Goal: Task Accomplishment & Management: Use online tool/utility

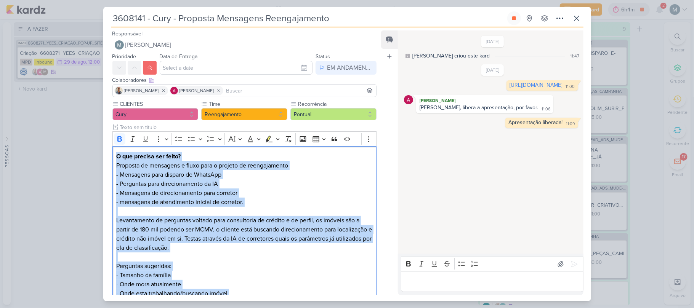
scroll to position [37, 0]
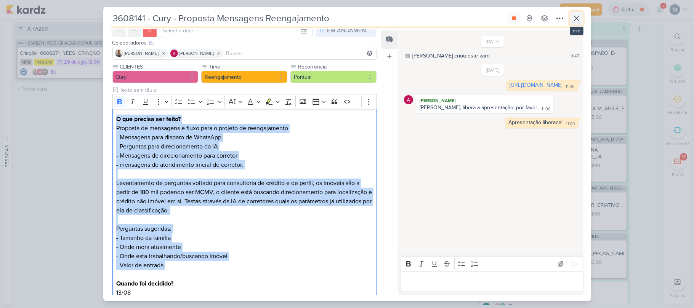
click at [577, 16] on icon at bounding box center [576, 18] width 9 height 9
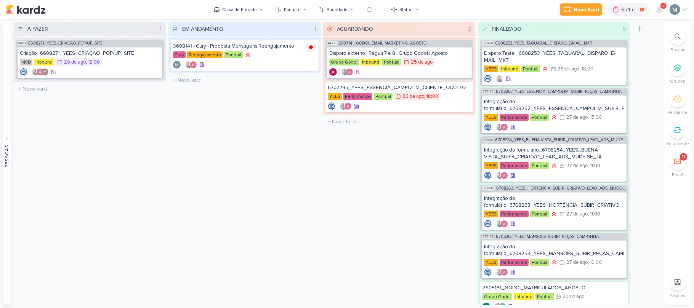
click at [661, 6] on div "2" at bounding box center [663, 6] width 6 height 6
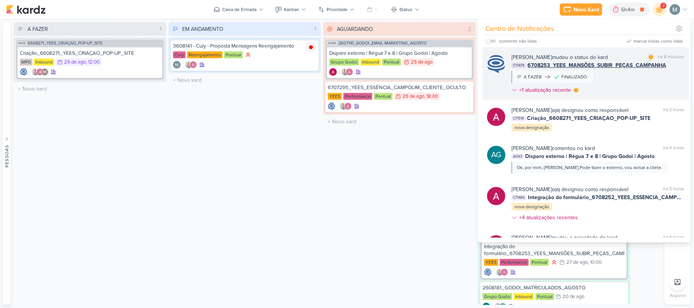
click at [584, 66] on span "6708253_YEES_MANSÕES_SUBIR_PEÇAS_CAMPANHA" at bounding box center [596, 65] width 139 height 8
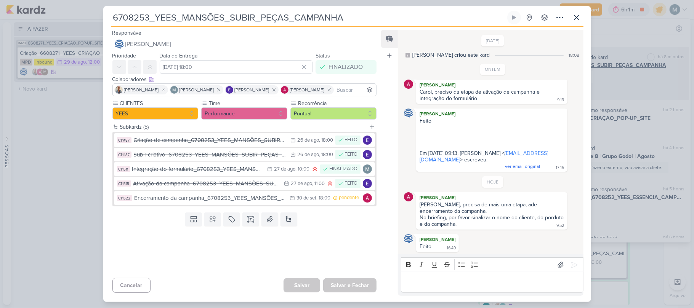
scroll to position [3, 0]
click at [572, 18] on icon at bounding box center [576, 17] width 9 height 9
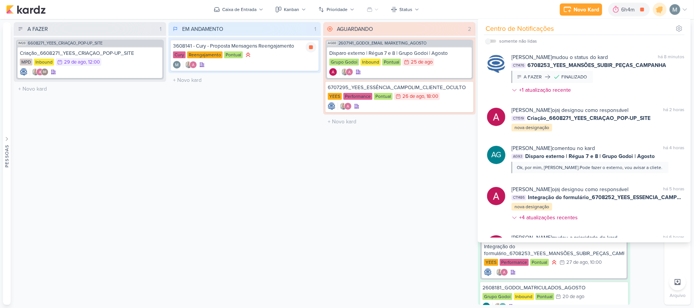
click at [291, 160] on div "EM ANDAMENTO 1 Mover Para Esquerda Mover Para Direita [GEOGRAPHIC_DATA] 3608141…" at bounding box center [244, 163] width 152 height 283
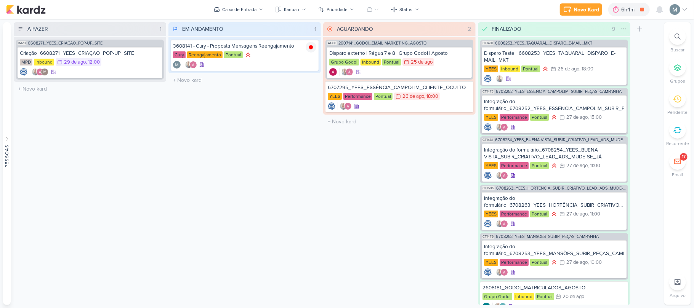
click at [499, 33] on input "FINALIZADO" at bounding box center [549, 29] width 119 height 11
type input "feito"
type input "FEITO"
click at [430, 110] on div "6707295_YEES_ESSÊNCIA_CAMPOLIM_CLIENTE_OCULTO [GEOGRAPHIC_DATA] Performance Pon…" at bounding box center [399, 96] width 148 height 31
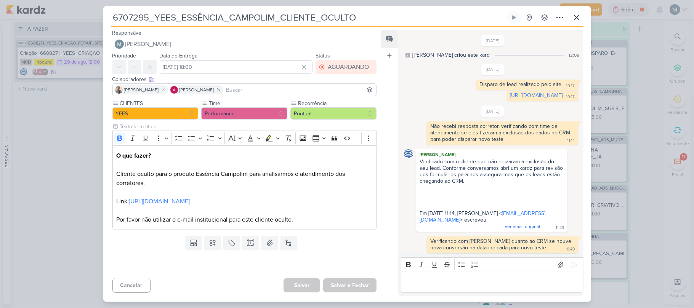
scroll to position [102, 0]
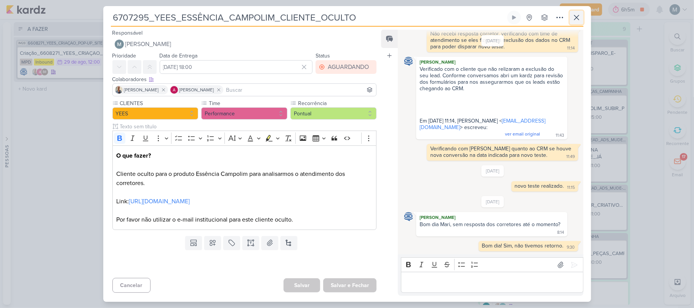
click at [570, 20] on button at bounding box center [576, 18] width 14 height 14
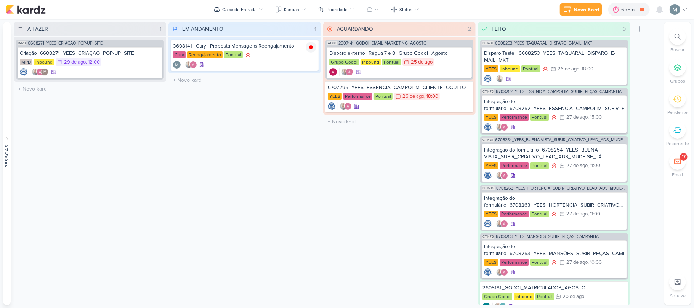
click at [662, 82] on div "Pessoas [GEOGRAPHIC_DATA] A l e s s a n d r a G o m e s AG A l i n e G i m e n …" at bounding box center [347, 163] width 694 height 283
click at [301, 202] on div "EM ANDAMENTO 1 Mover Para Esquerda Mover Para Direita [GEOGRAPHIC_DATA] 3608141…" at bounding box center [244, 163] width 152 height 283
click at [642, 10] on icon at bounding box center [642, 10] width 4 height 4
click at [673, 98] on icon at bounding box center [677, 99] width 8 height 8
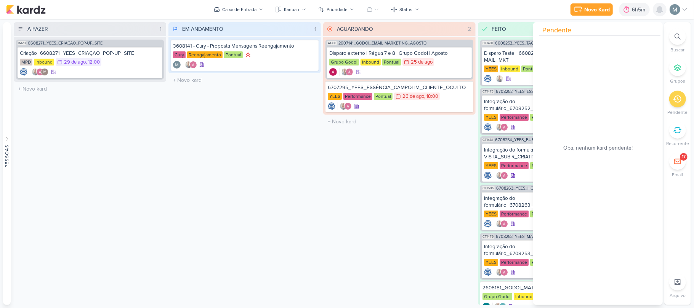
click at [663, 11] on icon at bounding box center [659, 9] width 9 height 9
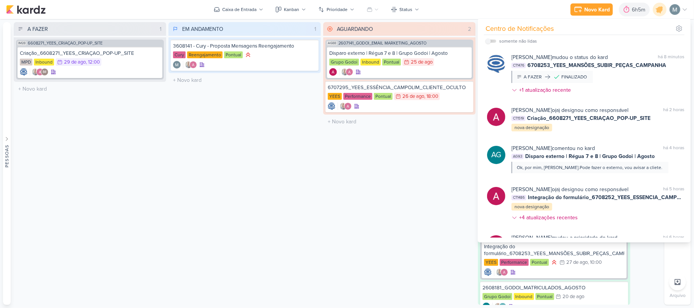
click at [158, 243] on div "A FAZER 1 Mover Para Esquerda Mover Para Direita [GEOGRAPHIC_DATA] IM28 6608271…" at bounding box center [90, 163] width 152 height 283
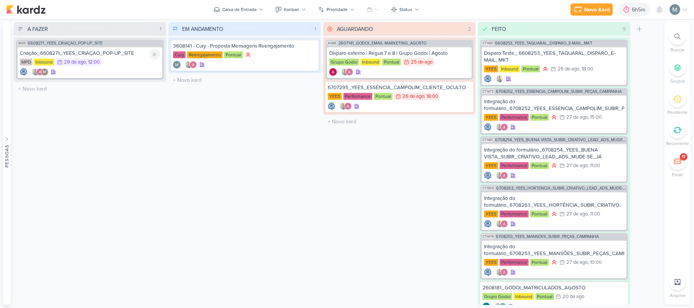
click at [111, 70] on div "IM" at bounding box center [90, 72] width 140 height 8
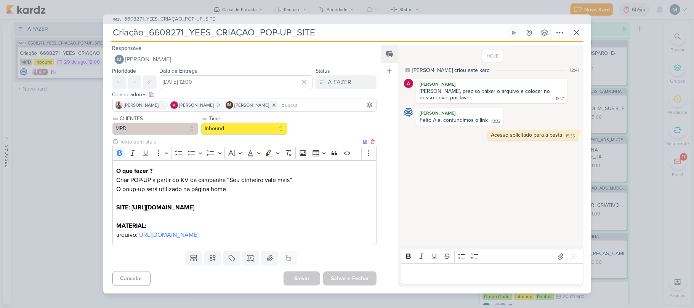
click at [195, 241] on div "O que fazer ? Criar POP-UP a partir do KV da campanha “Seu dinheiro vale mais” …" at bounding box center [244, 202] width 264 height 85
click at [183, 237] on link "[URL][DOMAIN_NAME]" at bounding box center [167, 235] width 61 height 8
click at [381, 46] on button at bounding box center [389, 54] width 17 height 18
click at [198, 233] on link "[URL][DOMAIN_NAME]" at bounding box center [167, 235] width 61 height 8
